Goal: Task Accomplishment & Management: Use online tool/utility

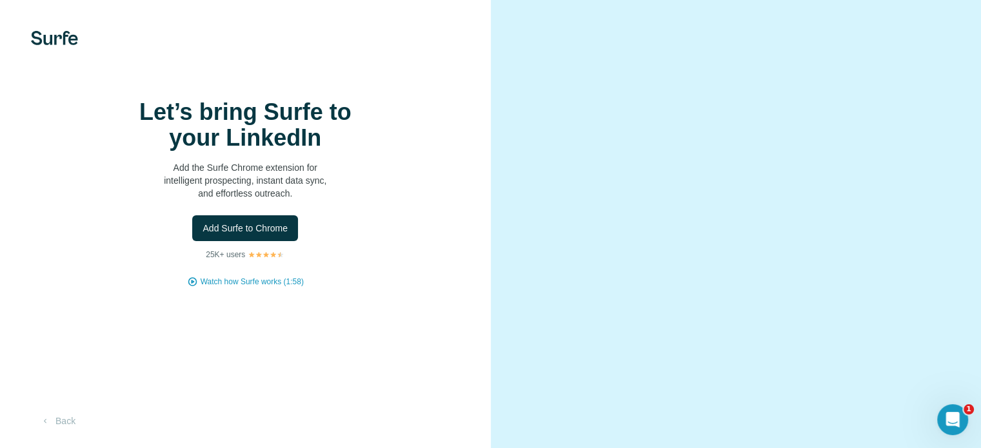
click at [275, 288] on div "Let’s bring Surfe to your LinkedIn Add the Surfe Chrome extension for intellige…" at bounding box center [245, 193] width 439 height 188
click at [288, 241] on button "Add Surfe to Chrome" at bounding box center [245, 228] width 106 height 26
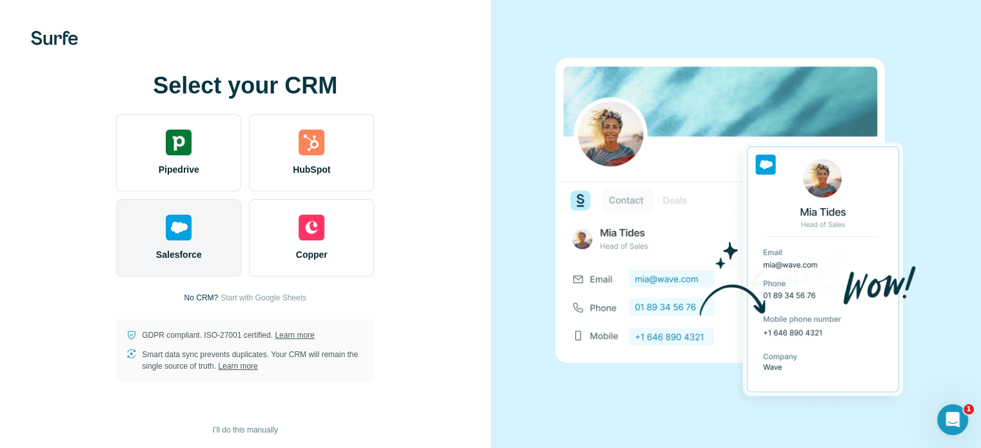
click at [220, 229] on div "Salesforce" at bounding box center [178, 237] width 125 height 77
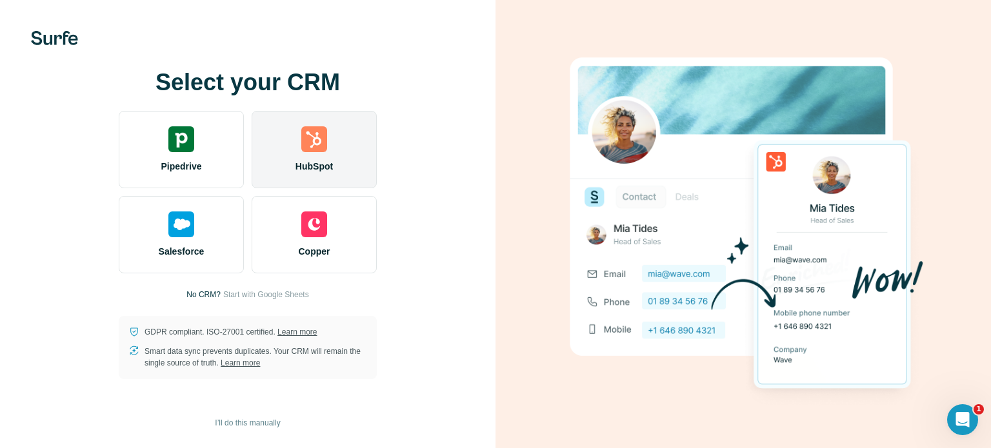
click at [313, 157] on div "HubSpot" at bounding box center [314, 149] width 125 height 77
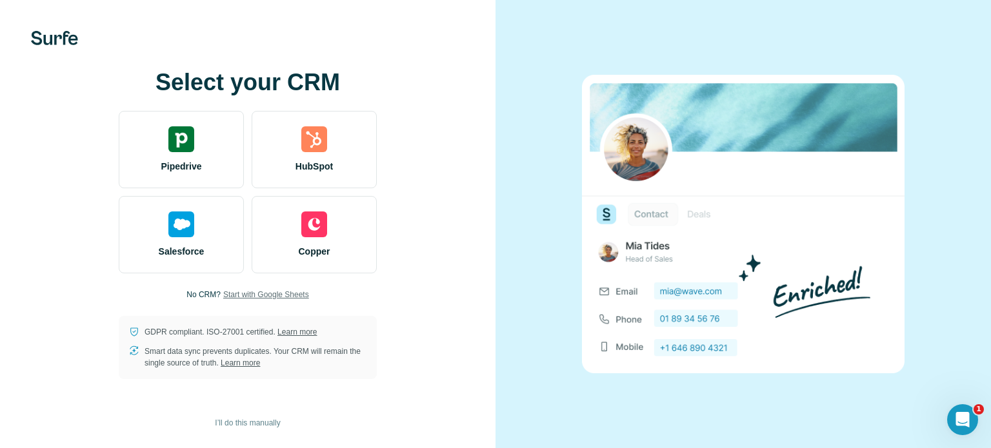
click at [223, 299] on span "Start with Google Sheets" at bounding box center [266, 295] width 86 height 12
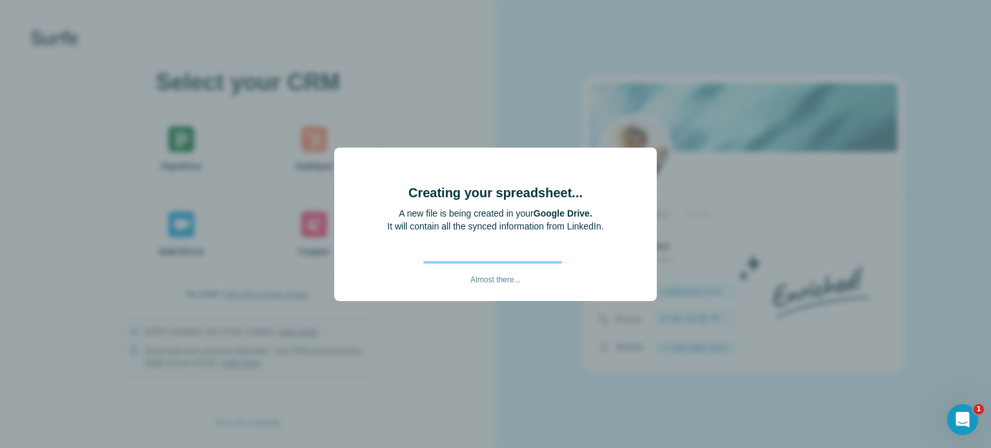
click at [565, 265] on div "Creating your spreadsheet... A new file is being created in your Google Drive. …" at bounding box center [495, 230] width 216 height 112
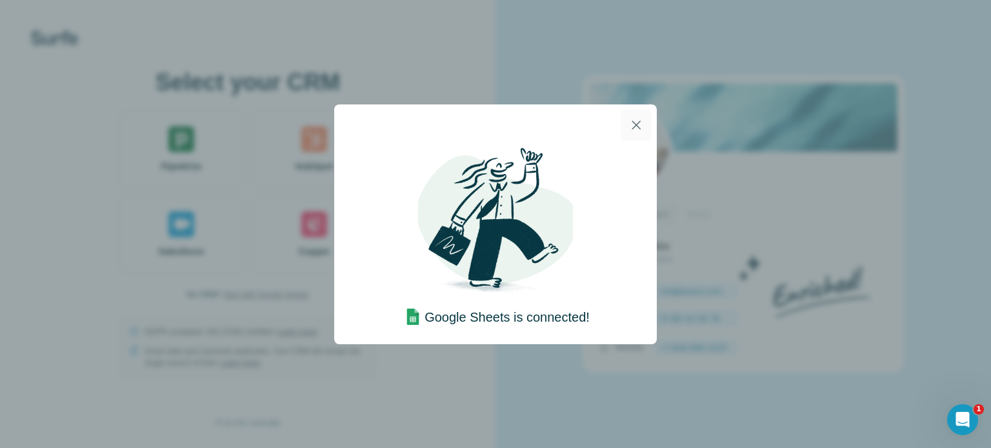
click at [635, 134] on button "button" at bounding box center [635, 125] width 31 height 31
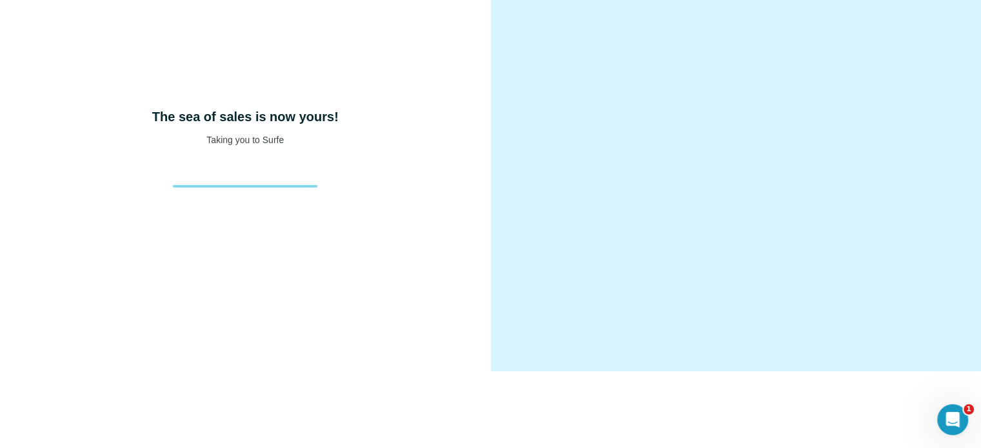
scroll to position [80, 0]
